Goal: Task Accomplishment & Management: Manage account settings

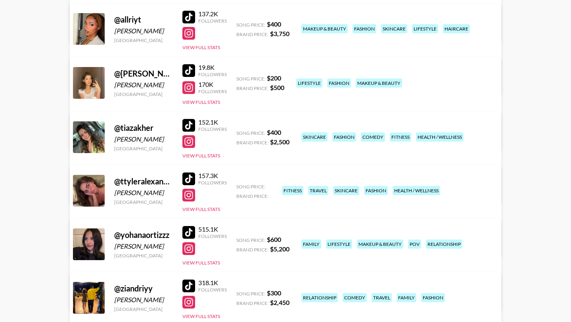
scroll to position [170, 0]
click at [190, 83] on div at bounding box center [188, 88] width 13 height 13
click at [239, 132] on link "View/Edit Details" at bounding box center [161, 136] width 155 height 8
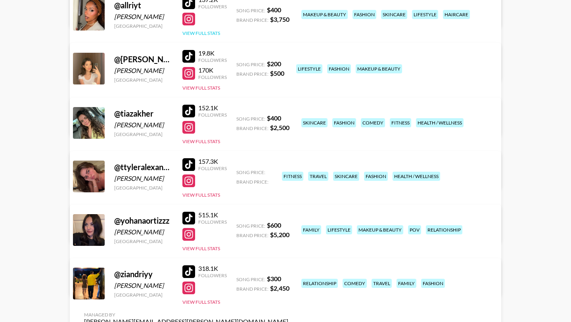
scroll to position [185, 0]
click at [190, 53] on div at bounding box center [188, 56] width 13 height 13
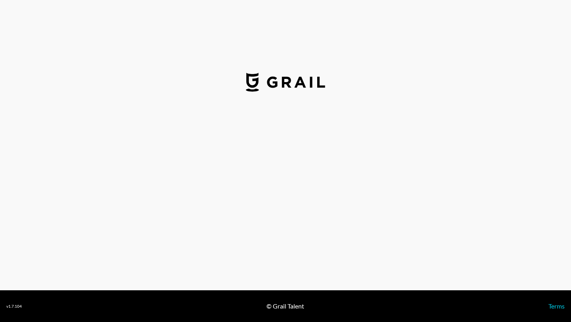
select select "USD"
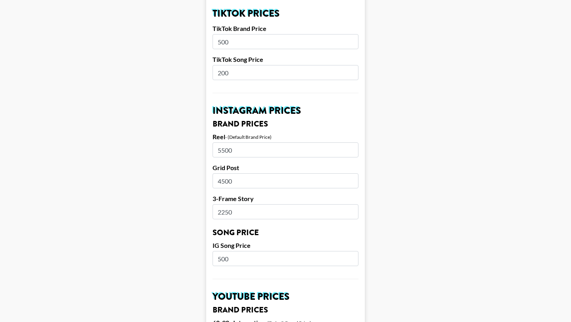
scroll to position [304, 0]
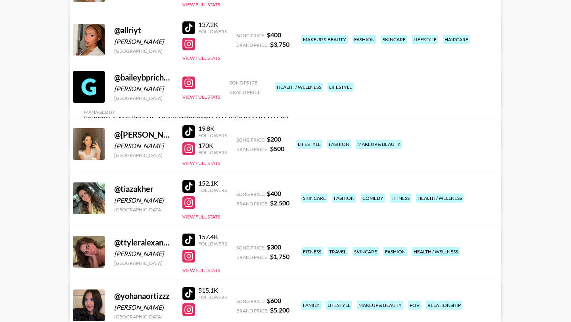
scroll to position [161, 0]
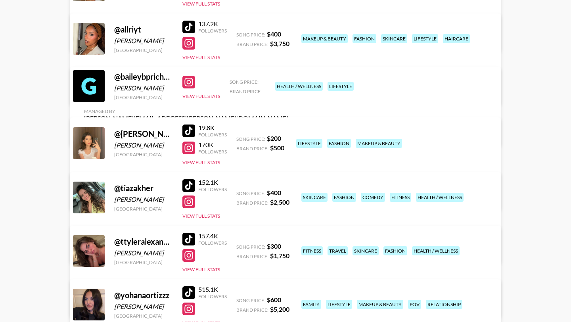
click at [188, 82] on div at bounding box center [188, 82] width 13 height 13
click at [288, 129] on link "View/Edit Details" at bounding box center [186, 133] width 204 height 8
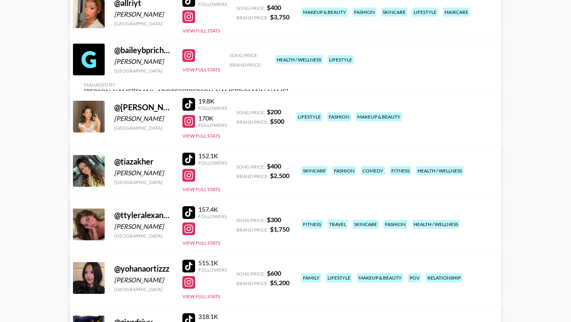
scroll to position [188, 0]
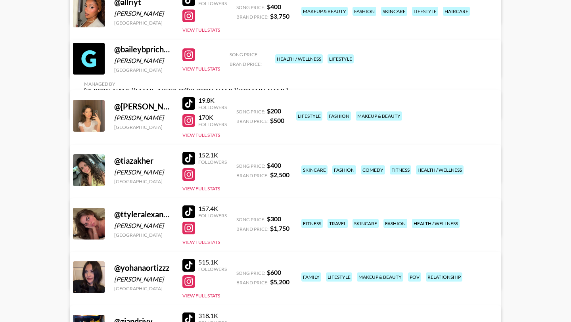
click at [190, 211] on div at bounding box center [188, 211] width 13 height 13
